Goal: Transaction & Acquisition: Purchase product/service

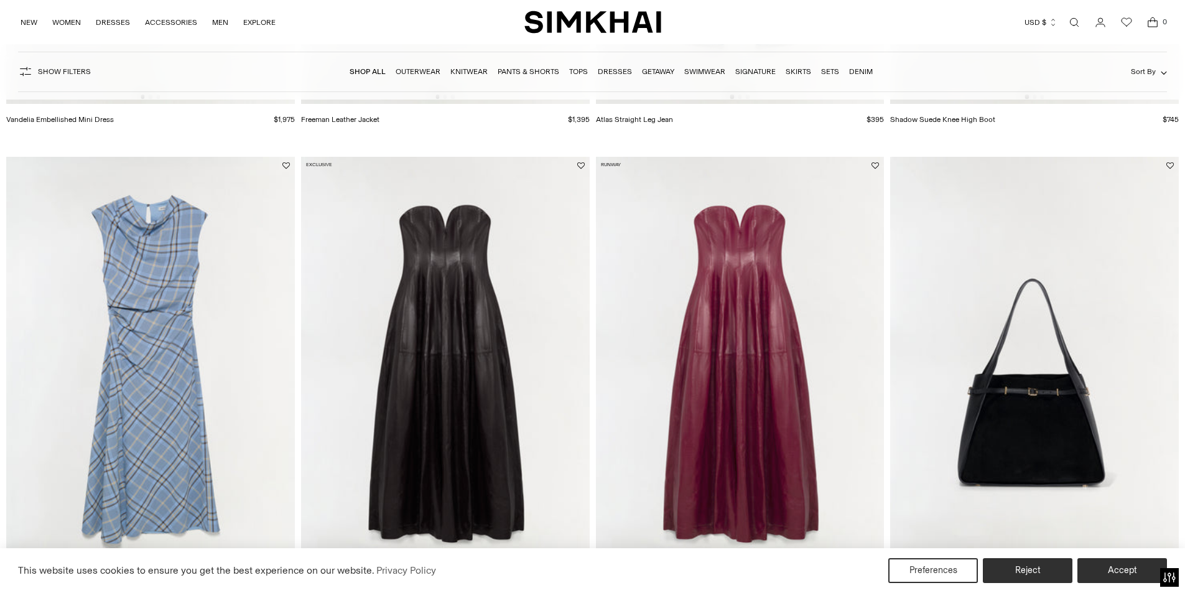
scroll to position [2003, 0]
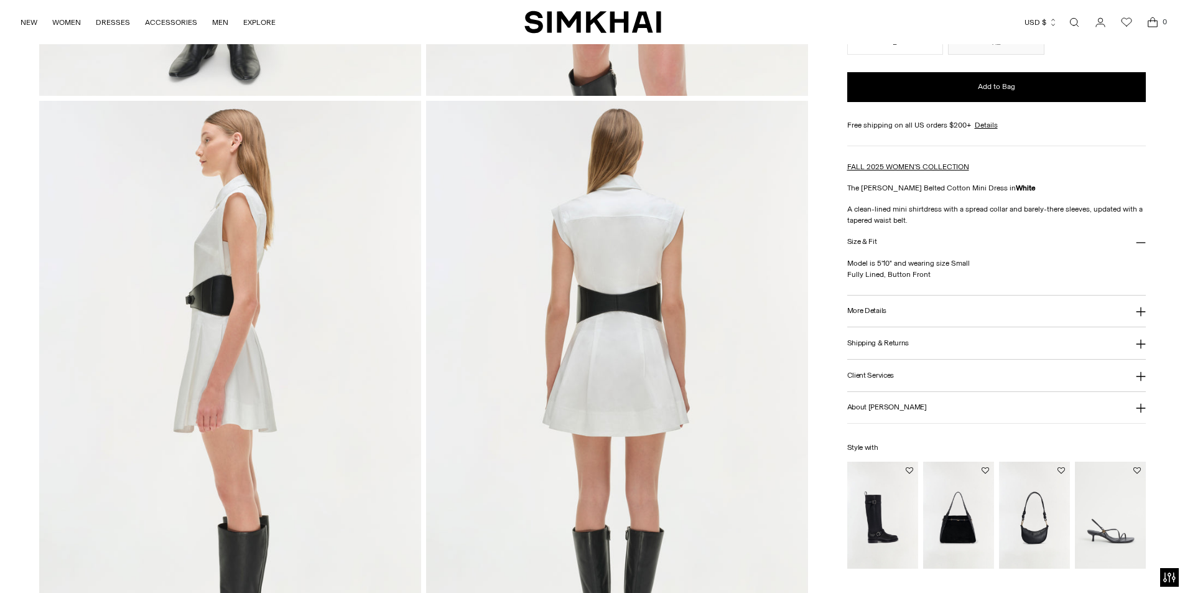
scroll to position [684, 0]
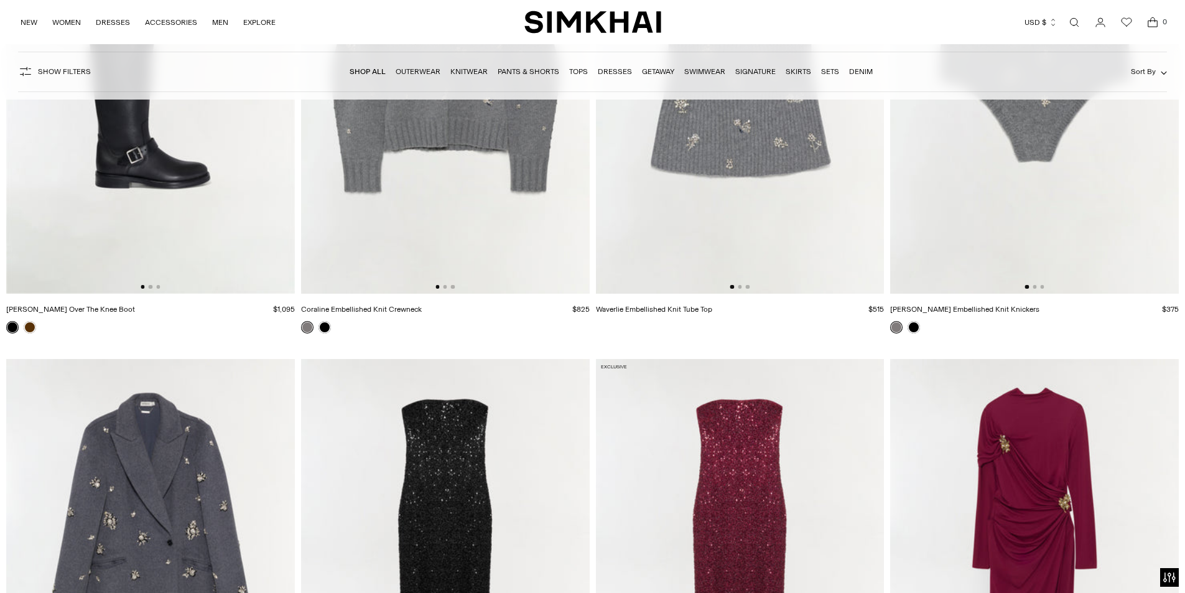
scroll to position [6906, 0]
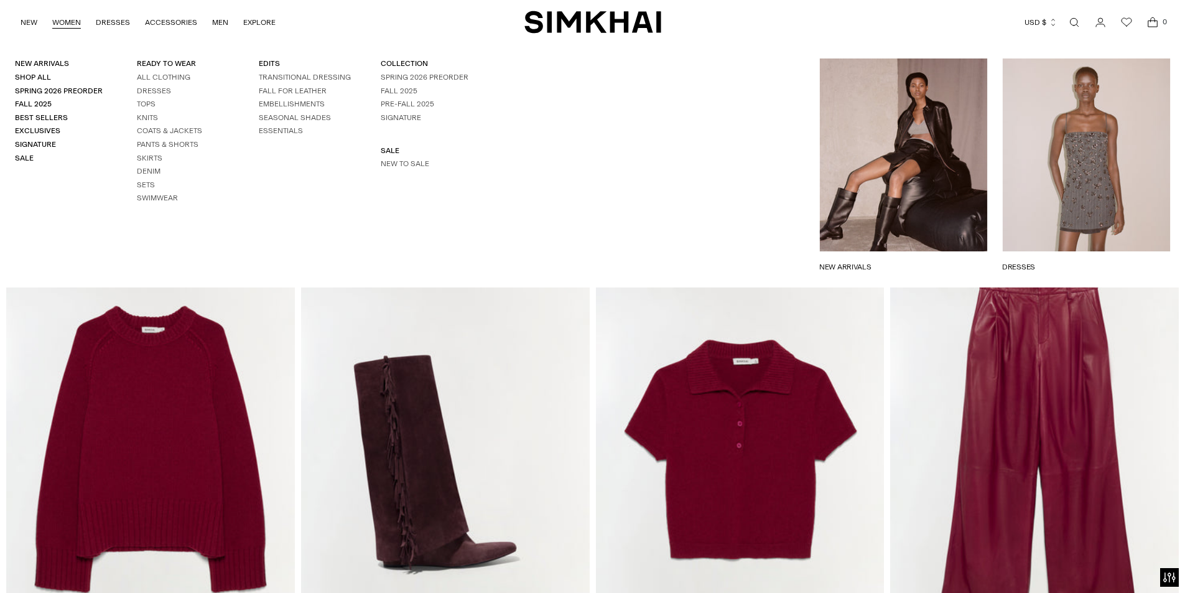
click at [62, 21] on link "WOMEN" at bounding box center [66, 22] width 29 height 27
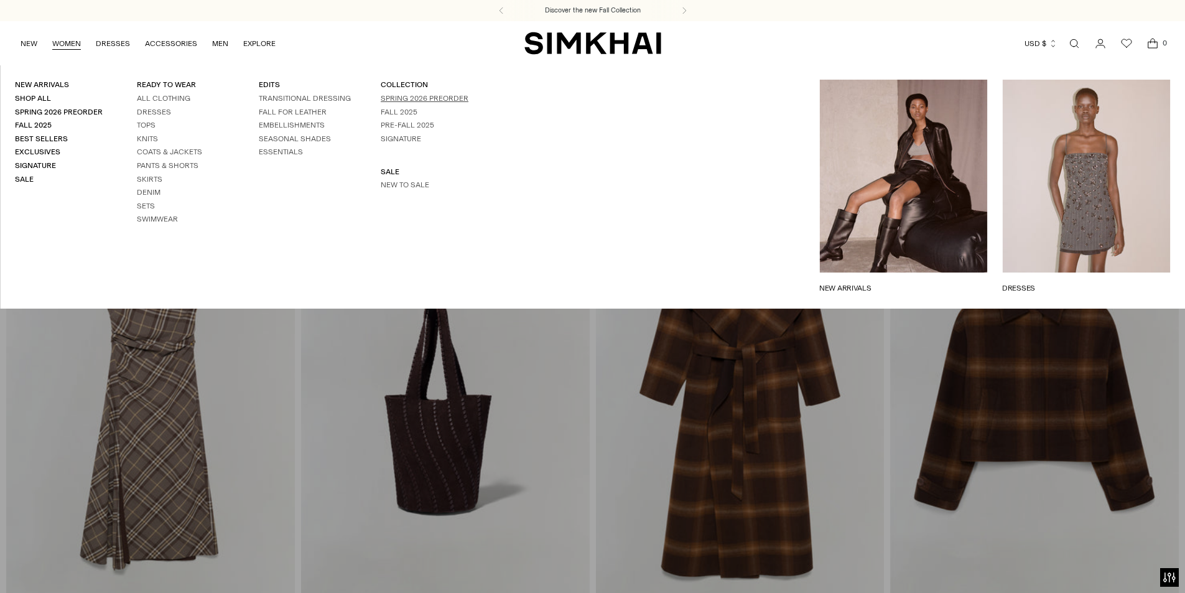
click at [399, 98] on link "Spring 2026 Preorder" at bounding box center [425, 98] width 88 height 9
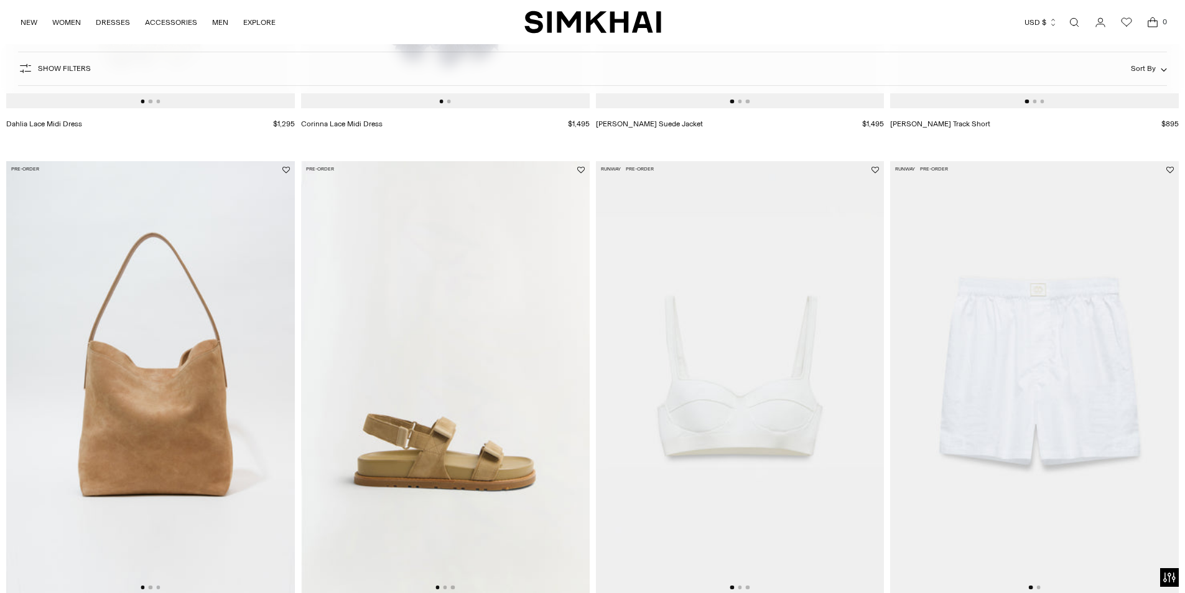
scroll to position [622, 0]
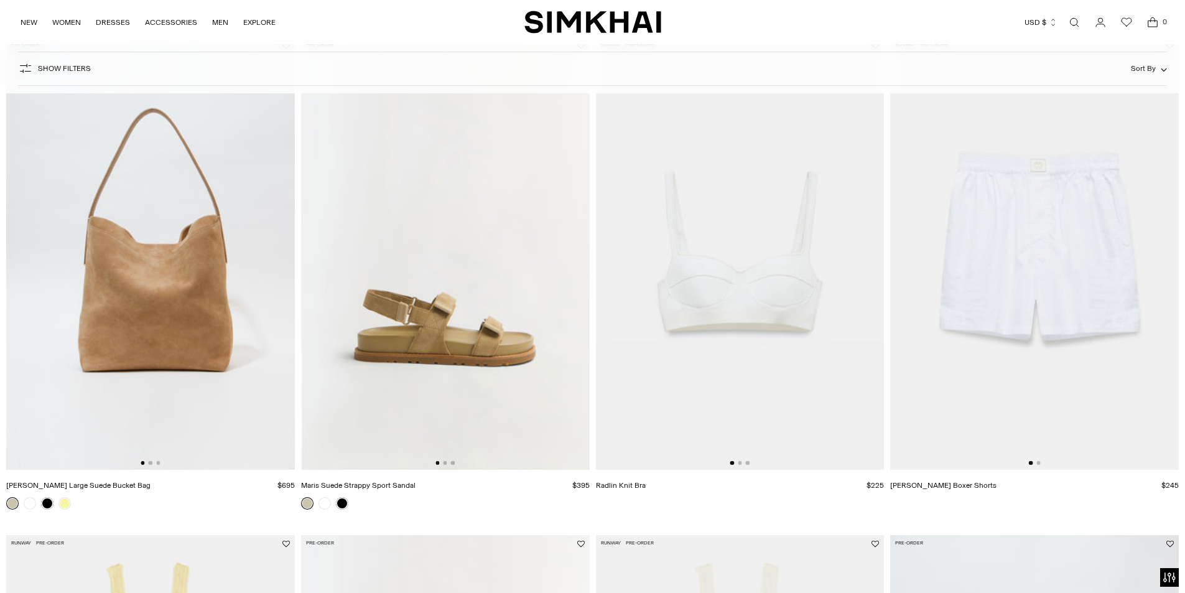
click at [725, 304] on img at bounding box center [740, 253] width 289 height 433
click at [1073, 255] on img at bounding box center [1034, 253] width 289 height 433
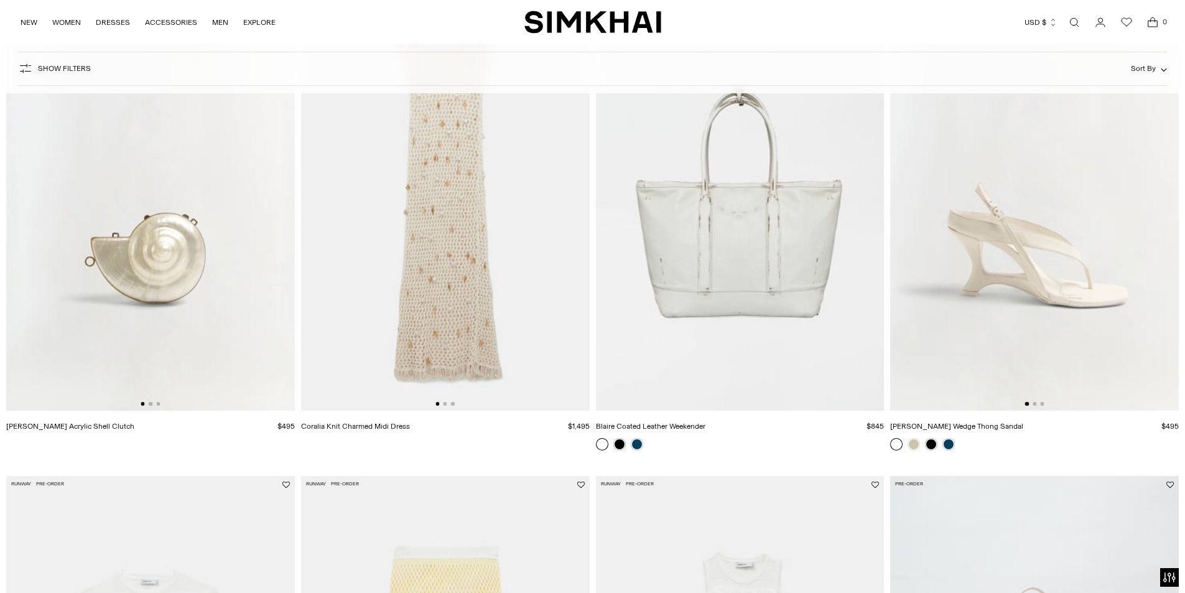
scroll to position [2115, 0]
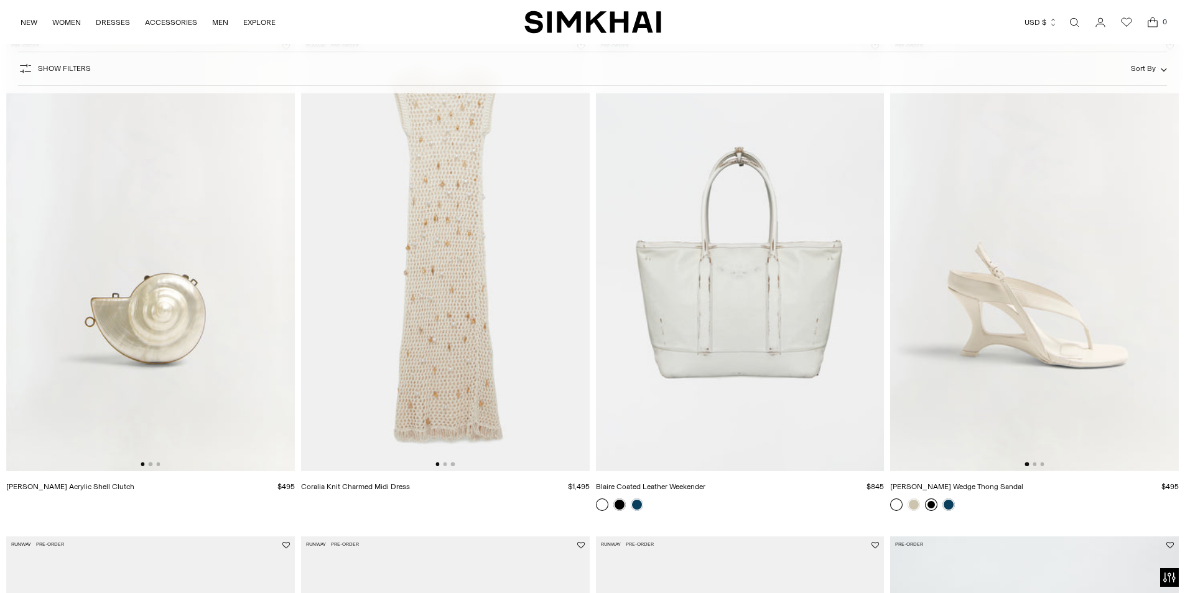
click at [931, 505] on link at bounding box center [931, 504] width 12 height 12
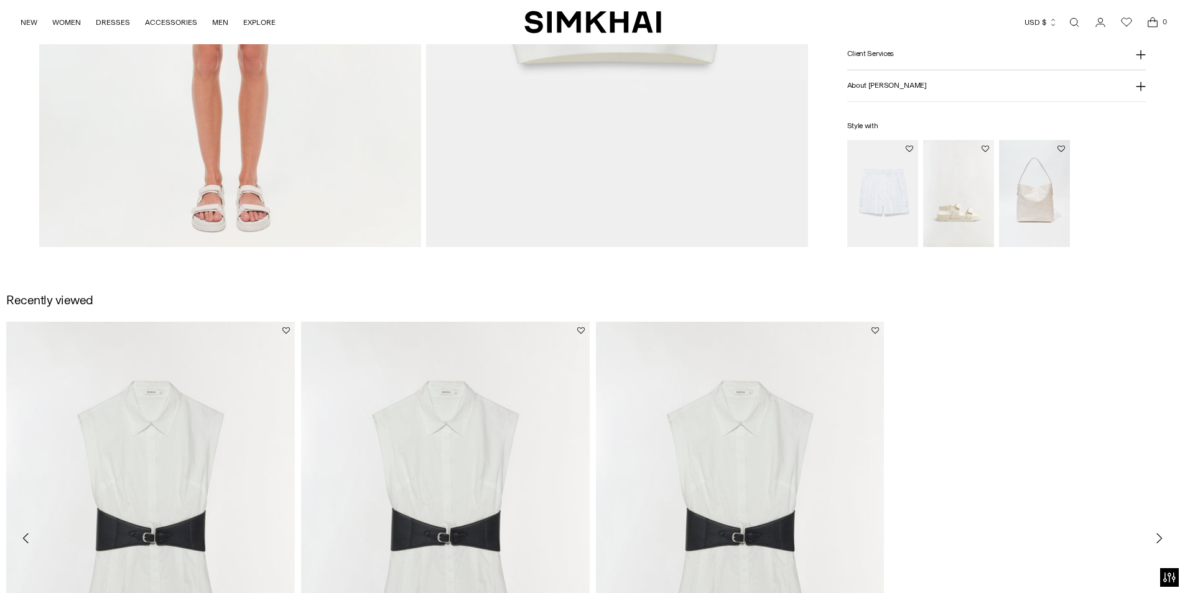
scroll to position [1555, 0]
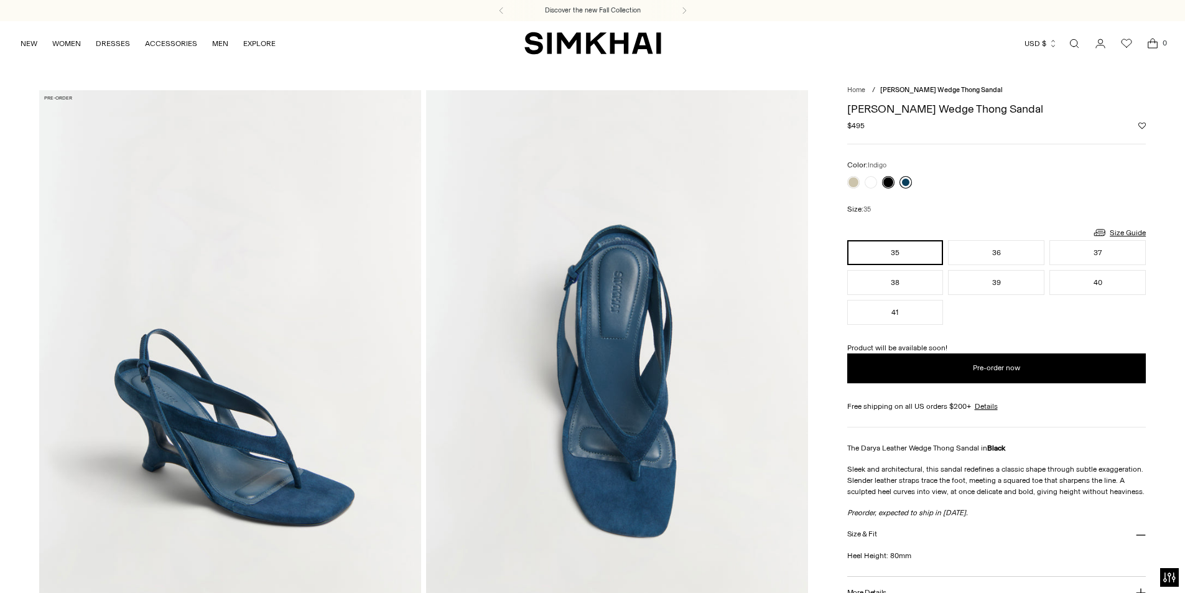
click at [903, 181] on link at bounding box center [906, 182] width 12 height 12
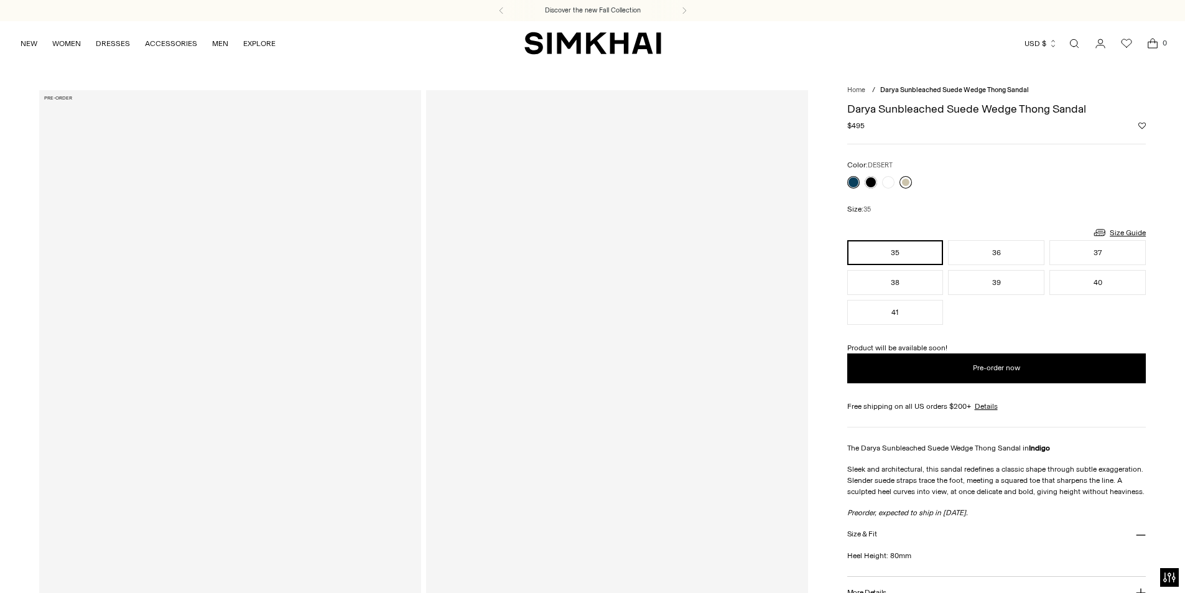
click at [907, 182] on link at bounding box center [906, 182] width 12 height 12
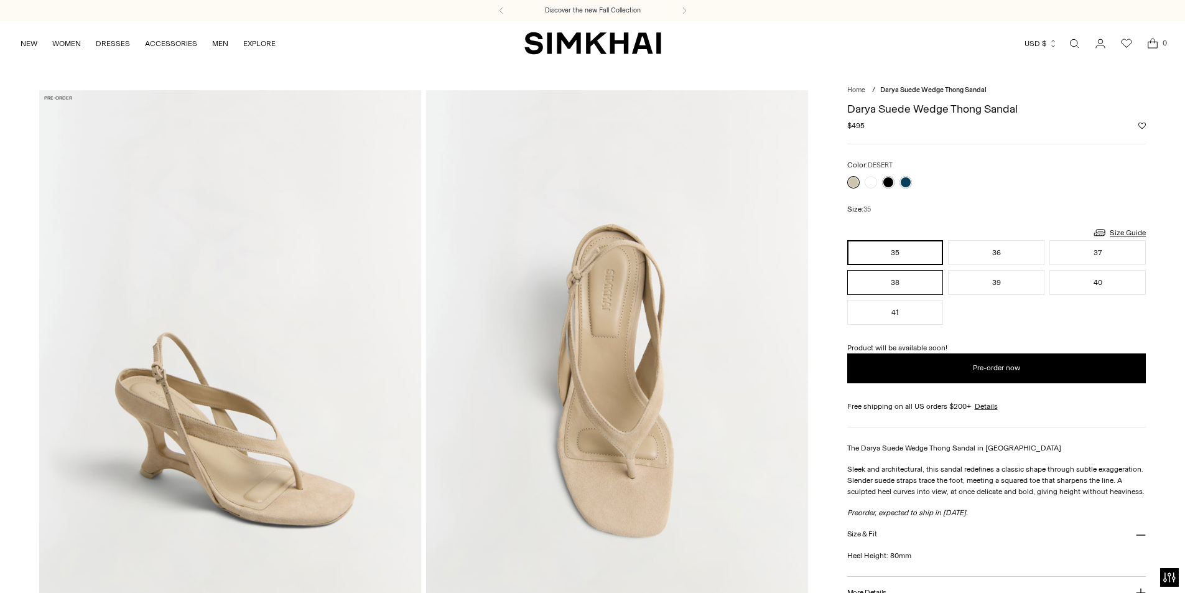
click at [874, 281] on button "38" at bounding box center [895, 282] width 96 height 25
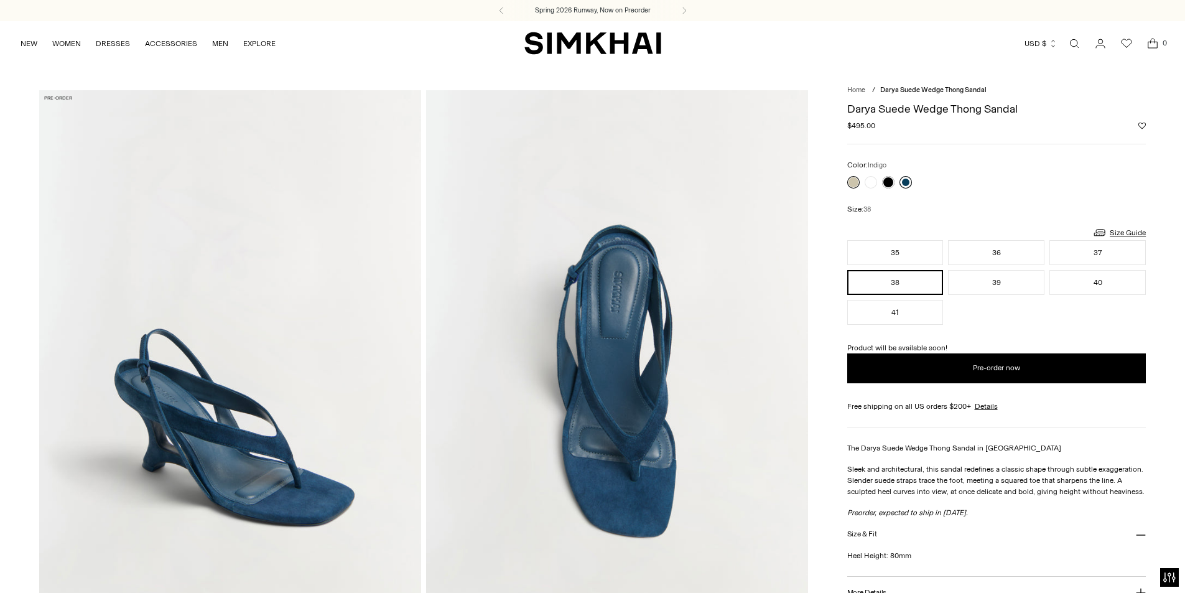
click at [906, 179] on link at bounding box center [906, 182] width 12 height 12
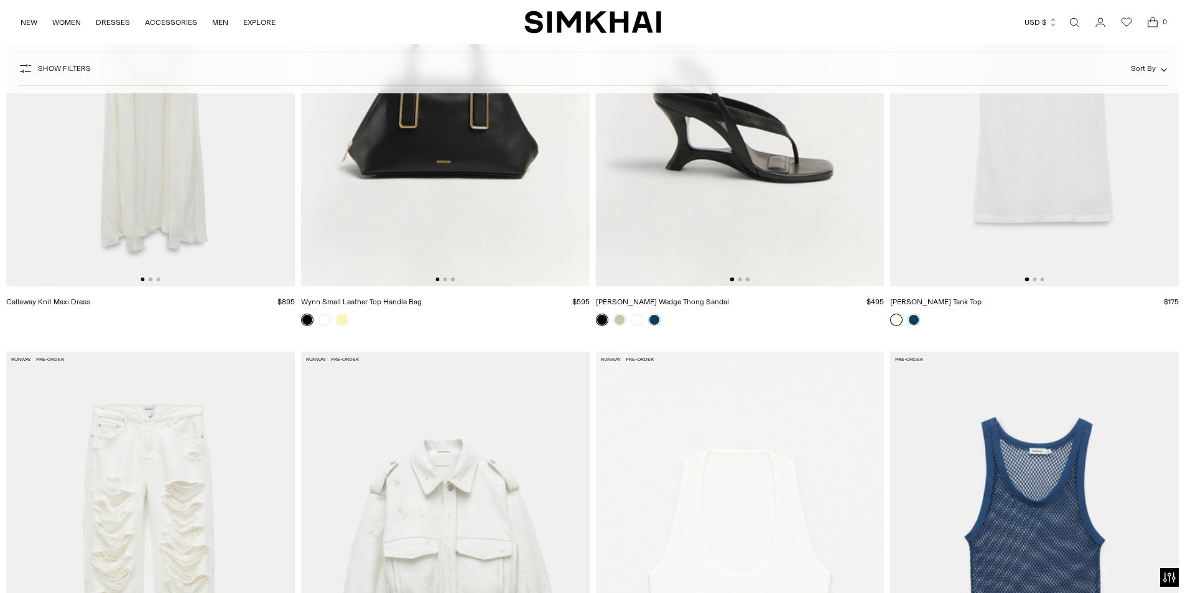
scroll to position [4977, 0]
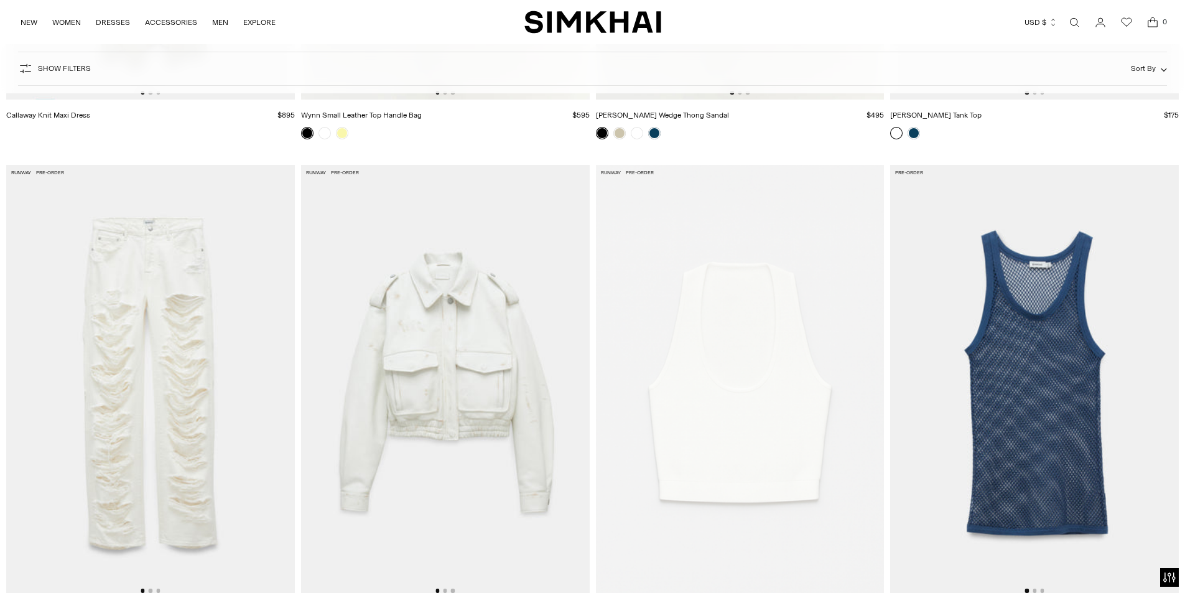
click at [436, 398] on img at bounding box center [445, 381] width 289 height 433
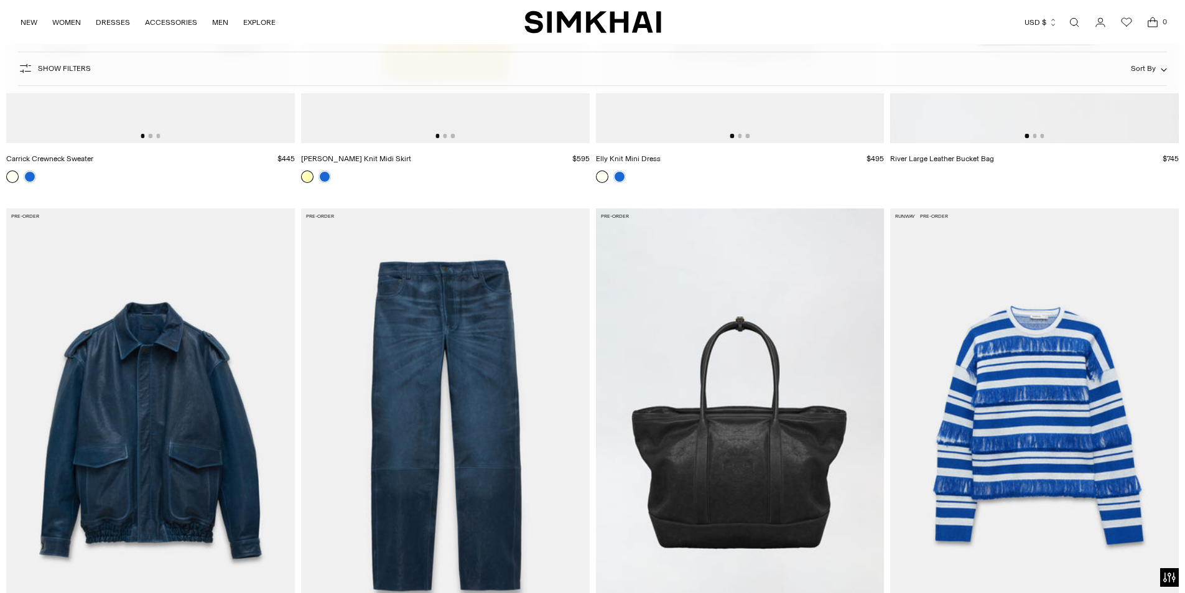
scroll to position [2924, 0]
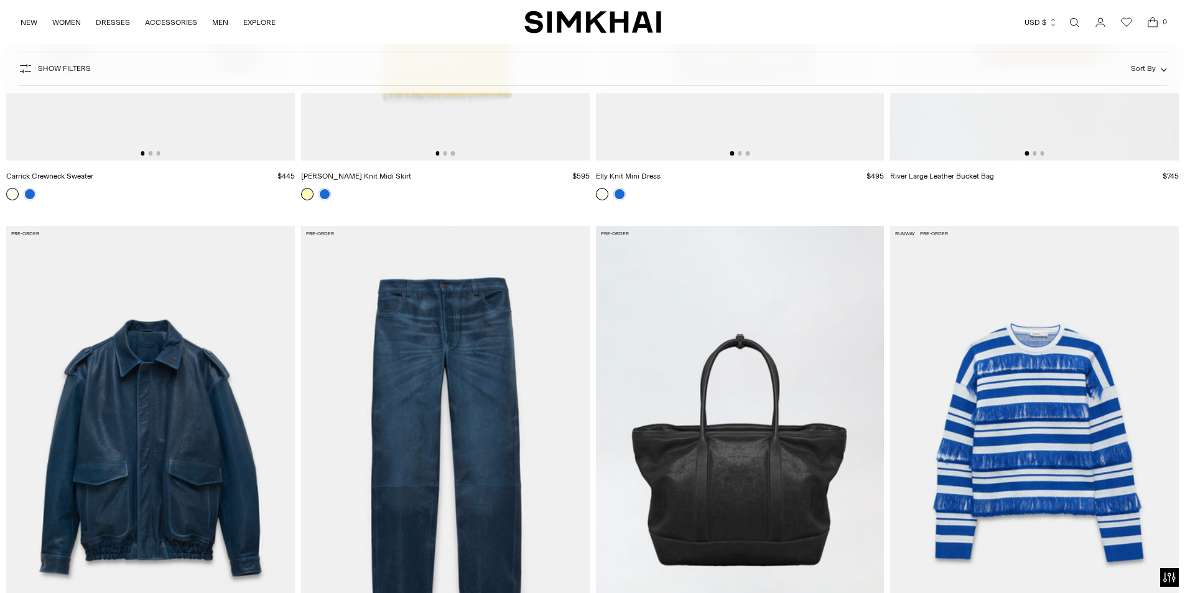
click at [174, 452] on img at bounding box center [150, 442] width 289 height 433
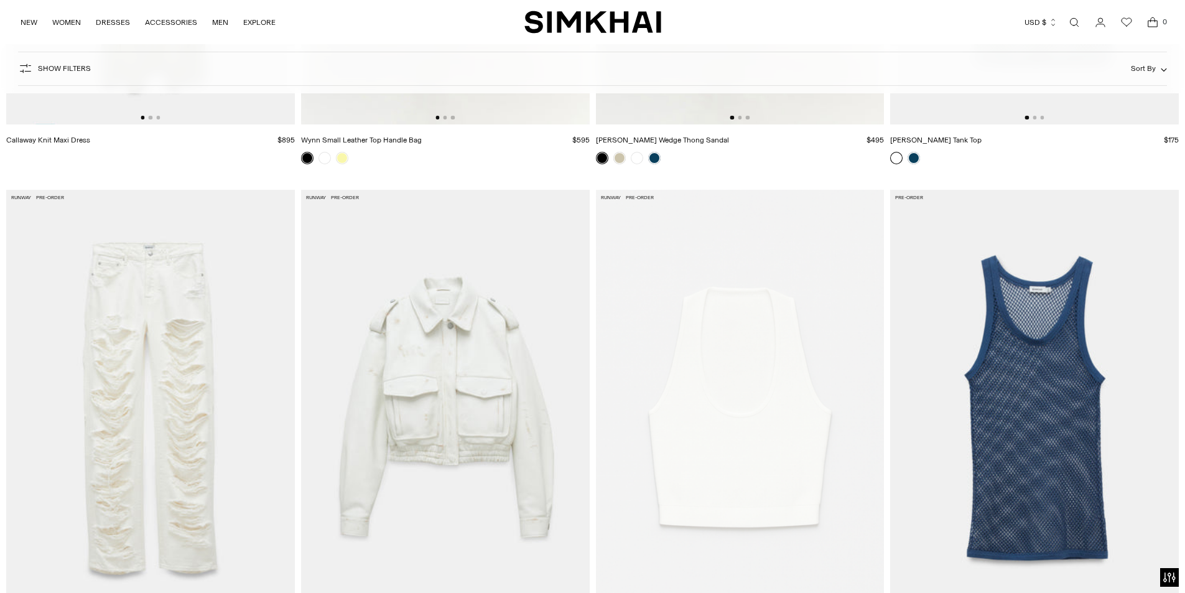
scroll to position [5102, 0]
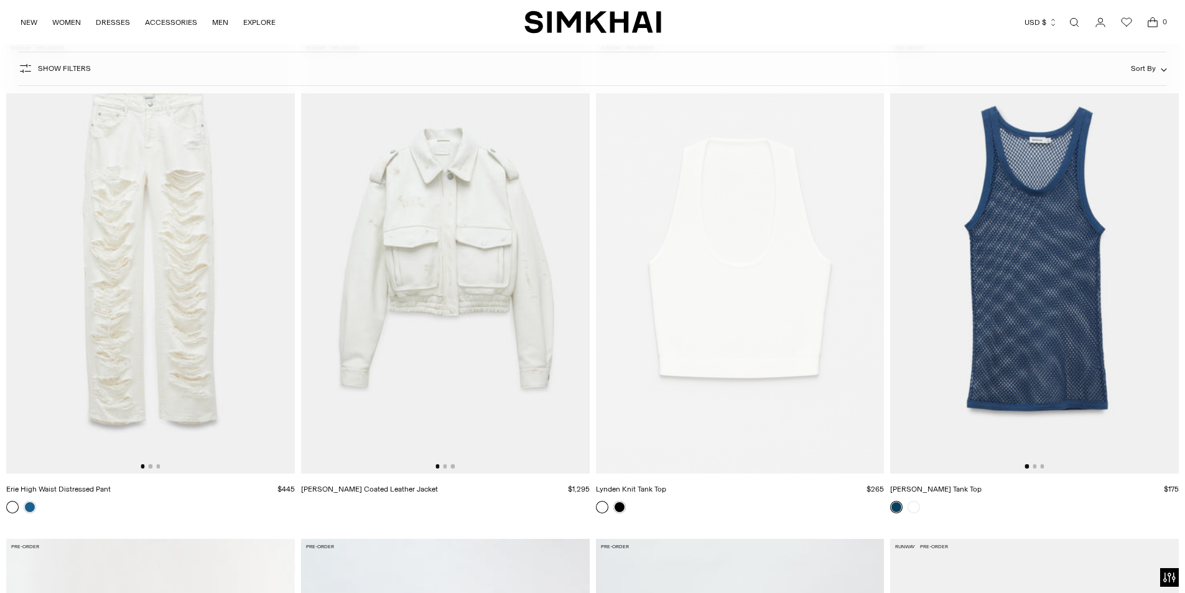
click at [453, 260] on img at bounding box center [445, 256] width 289 height 433
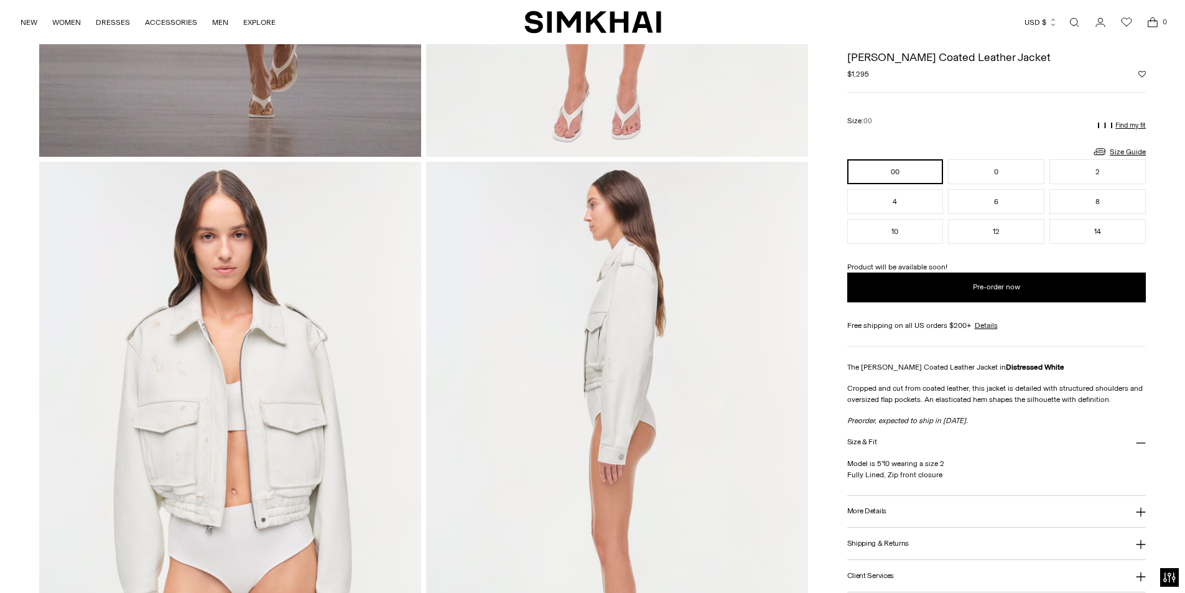
scroll to position [498, 0]
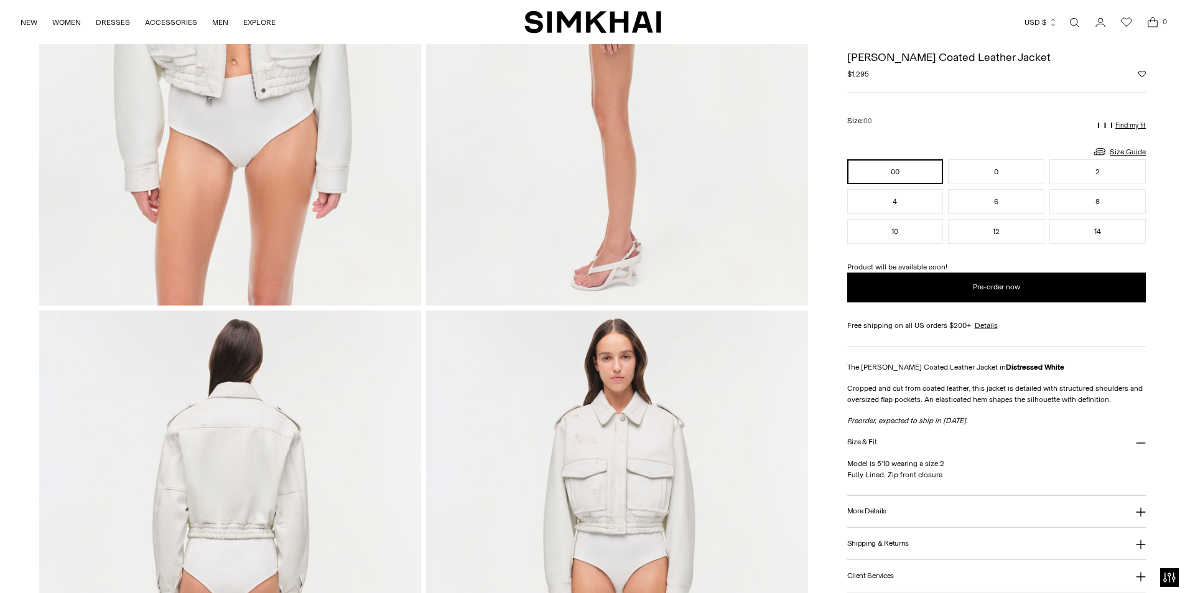
scroll to position [933, 0]
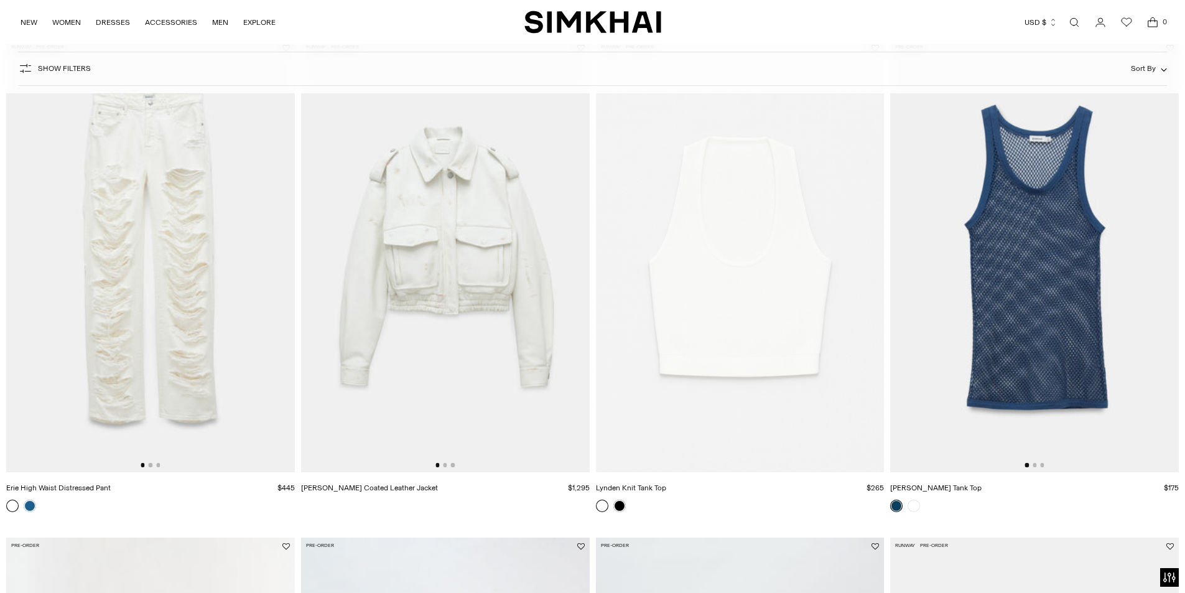
scroll to position [5662, 0]
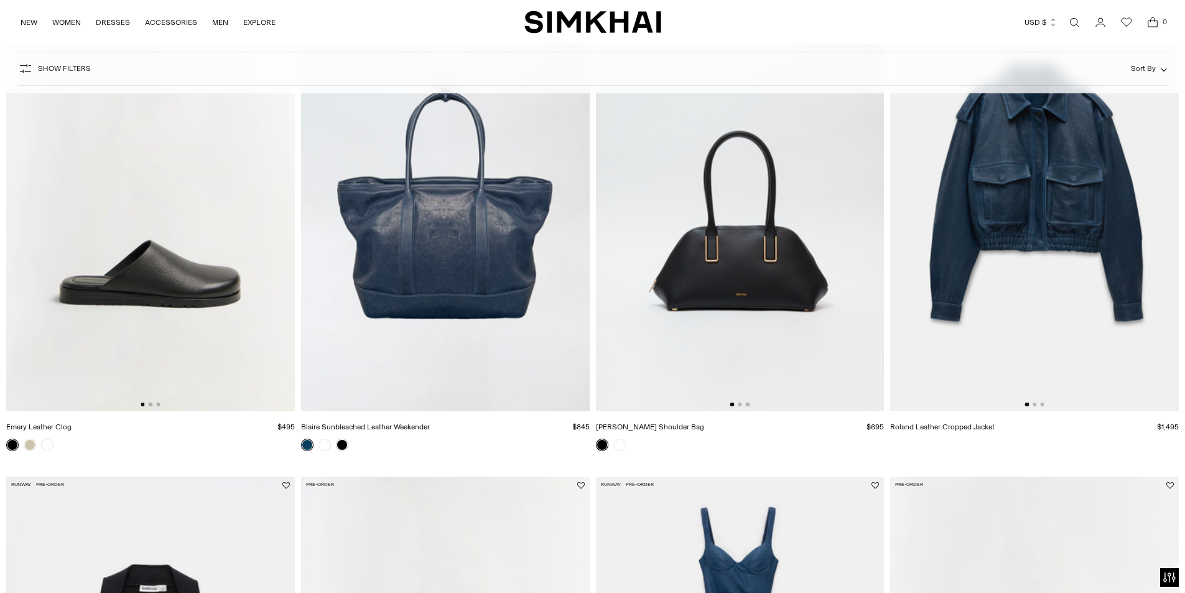
click at [1035, 222] on img at bounding box center [1034, 195] width 289 height 433
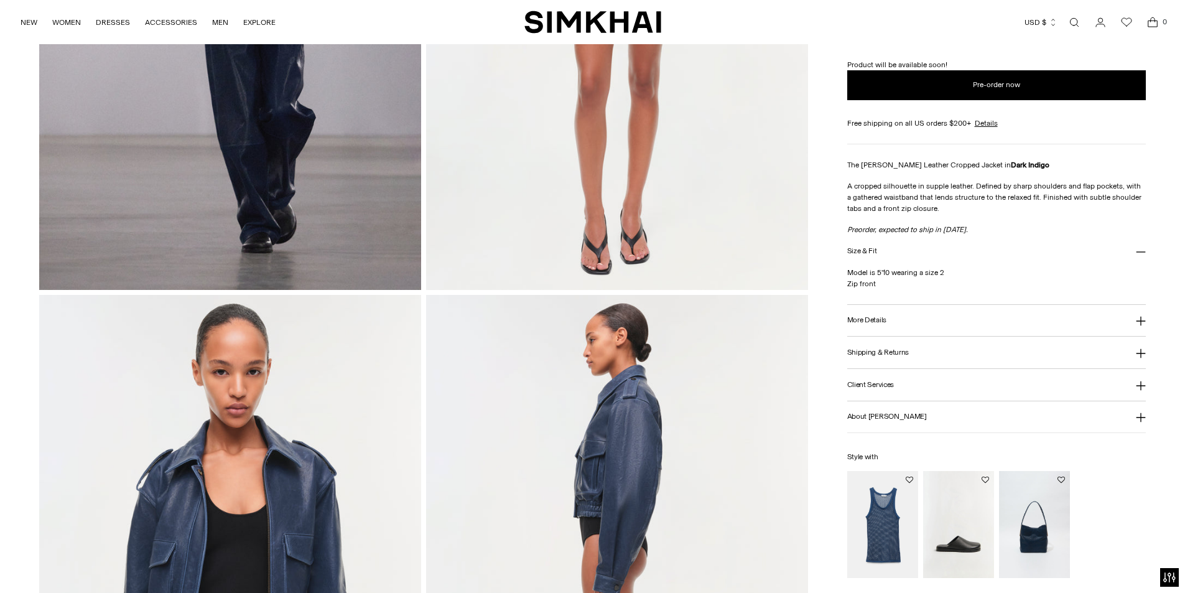
scroll to position [373, 0]
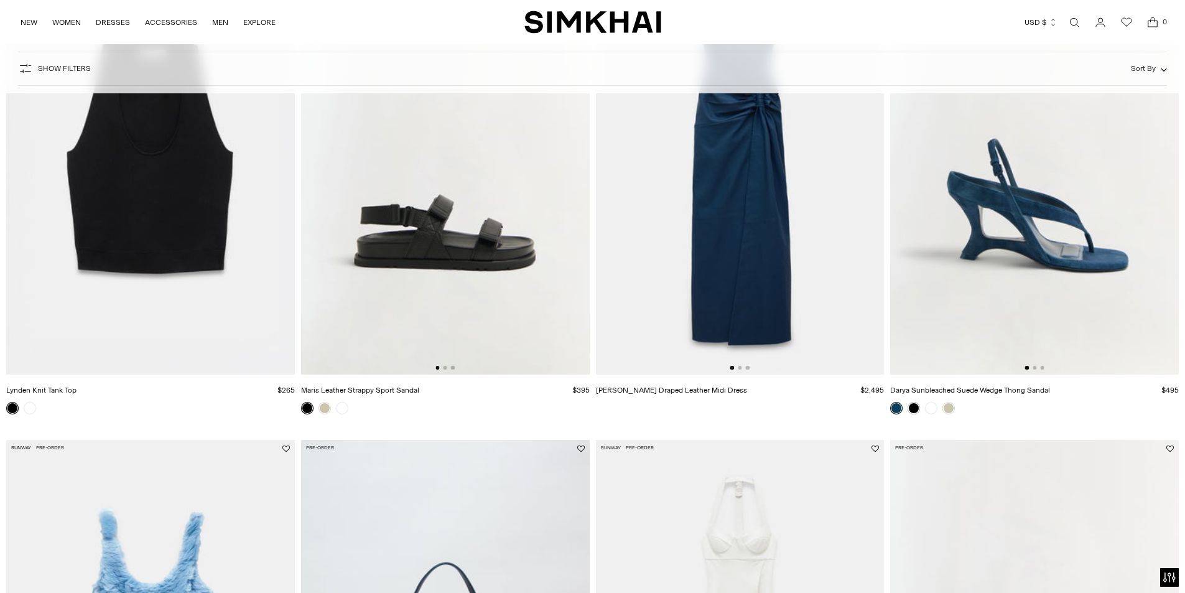
scroll to position [6443, 0]
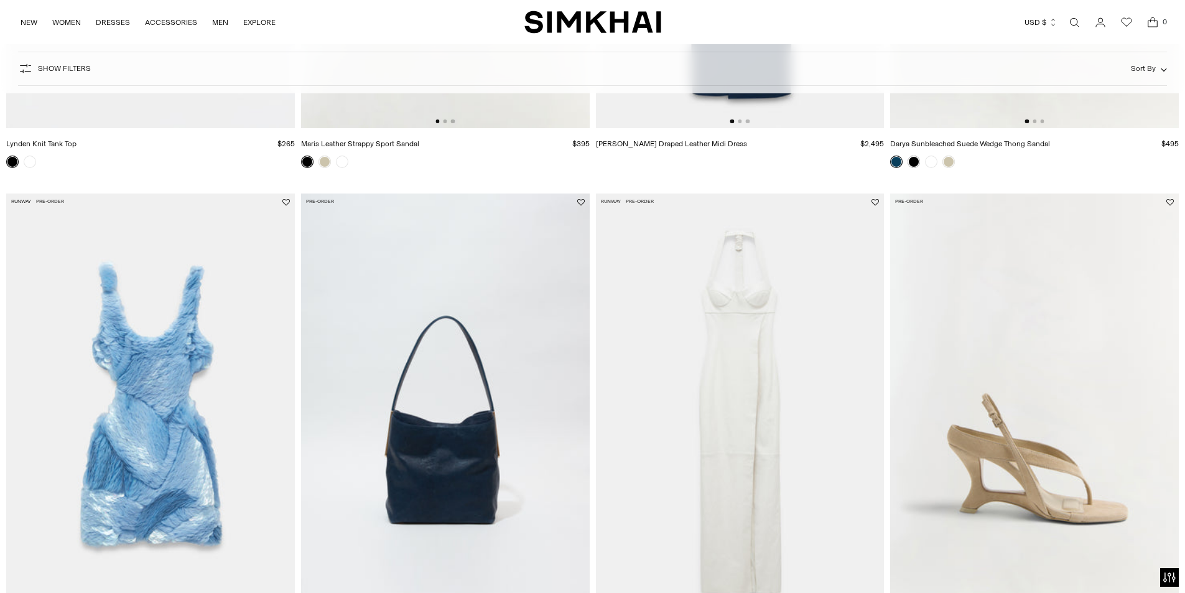
click at [740, 422] on img at bounding box center [740, 409] width 289 height 433
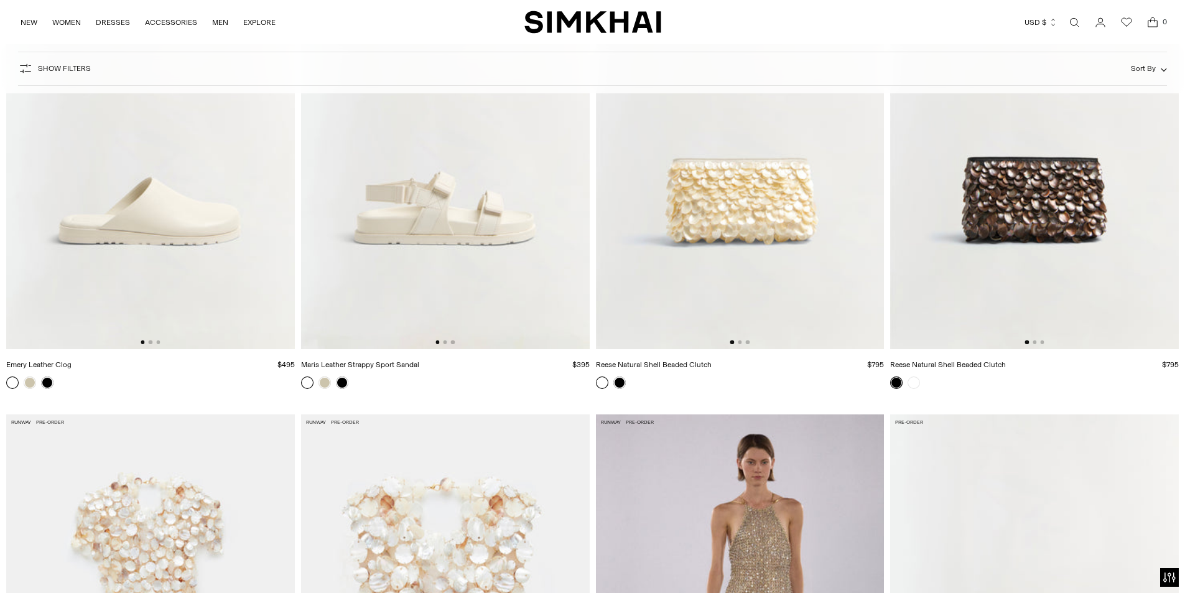
scroll to position [8712, 0]
